Goal: Task Accomplishment & Management: Manage account settings

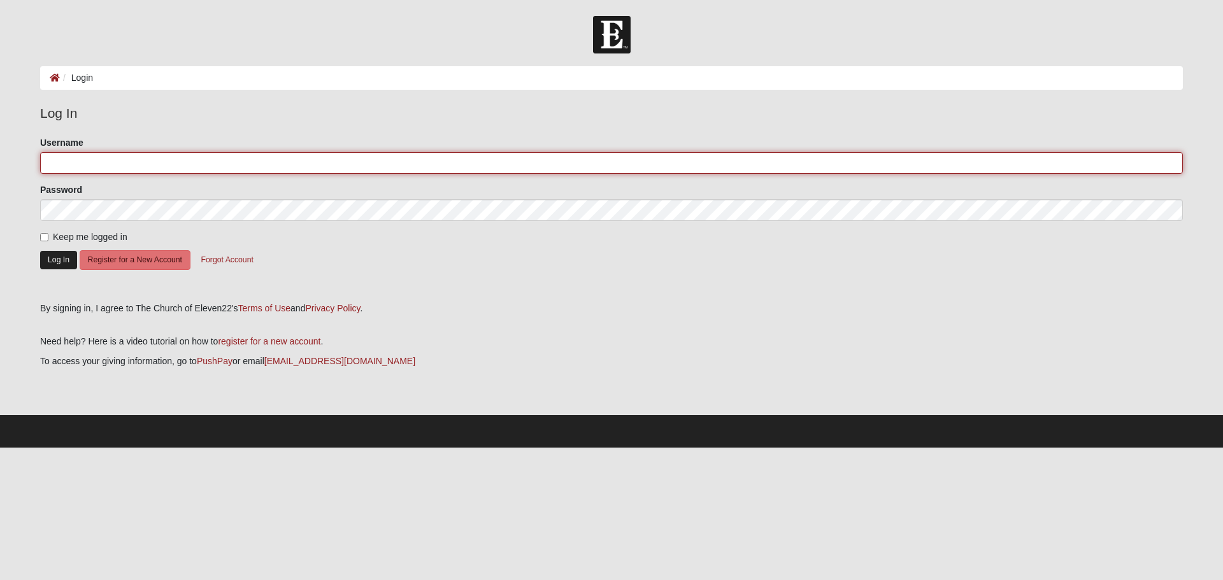
type input "jrabb1125@gmail.com"
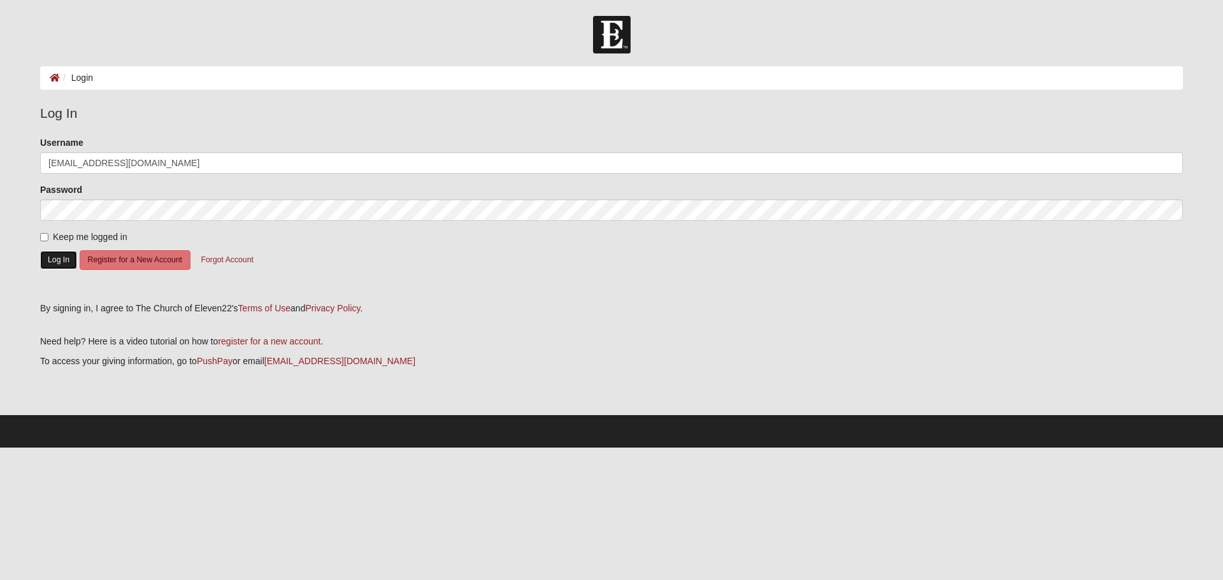
click at [53, 258] on button "Log In" at bounding box center [58, 260] width 37 height 18
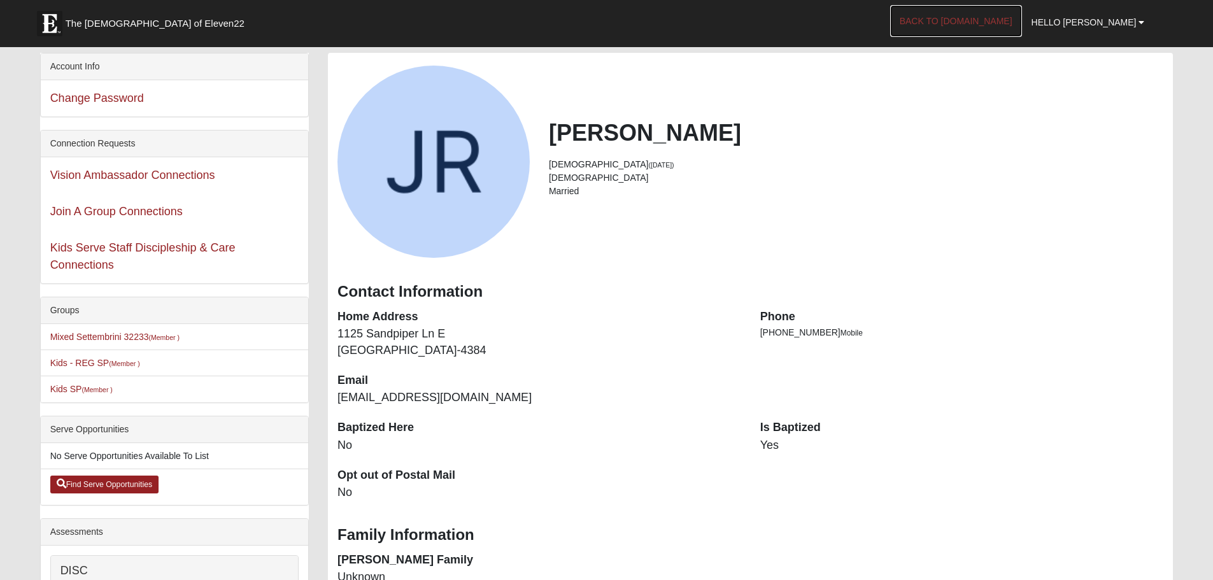
click at [966, 13] on link "Back to [DOMAIN_NAME]" at bounding box center [956, 21] width 132 height 32
click at [1135, 20] on span "Hello [PERSON_NAME]" at bounding box center [1084, 22] width 105 height 10
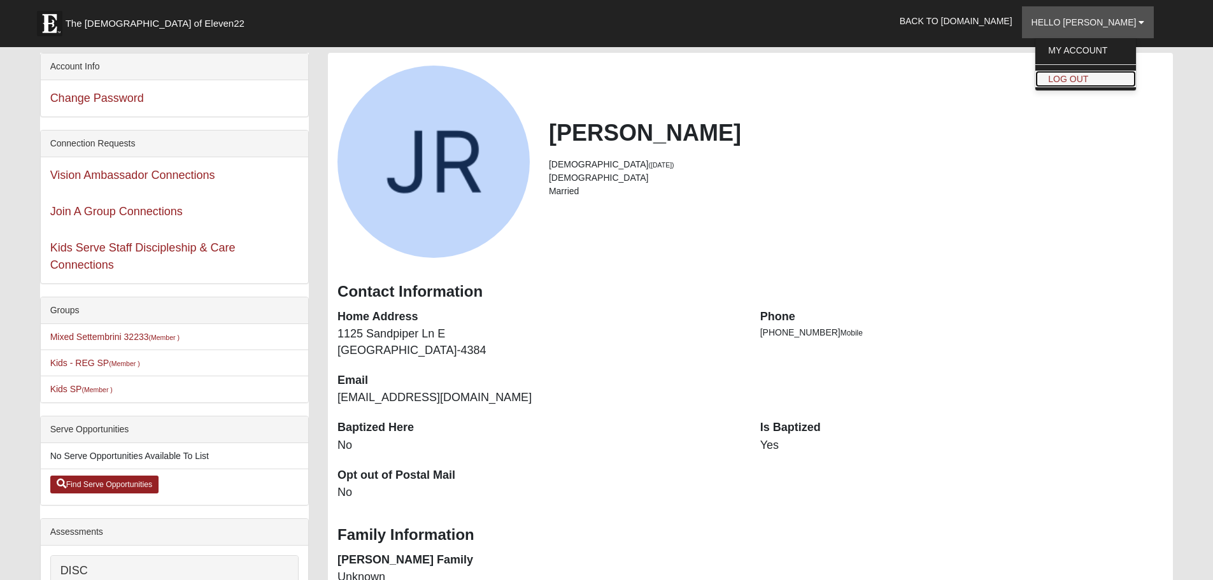
click at [1100, 78] on link "Log Out" at bounding box center [1085, 79] width 101 height 17
